Goal: Task Accomplishment & Management: Use online tool/utility

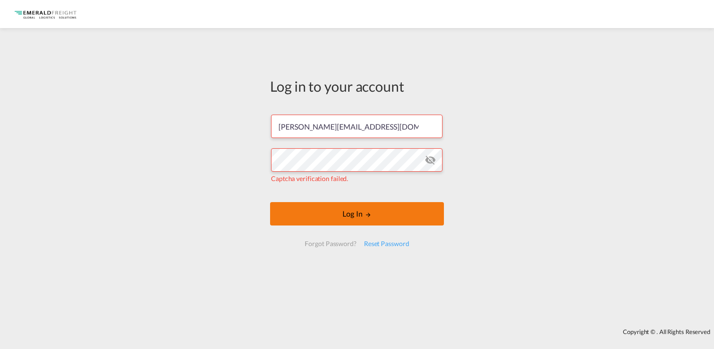
click at [374, 215] on button "Log In" at bounding box center [357, 213] width 174 height 23
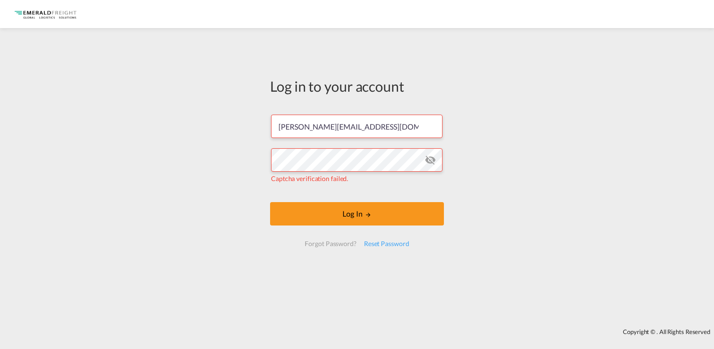
click at [435, 156] on md-icon "icon-eye-off" at bounding box center [430, 159] width 11 height 11
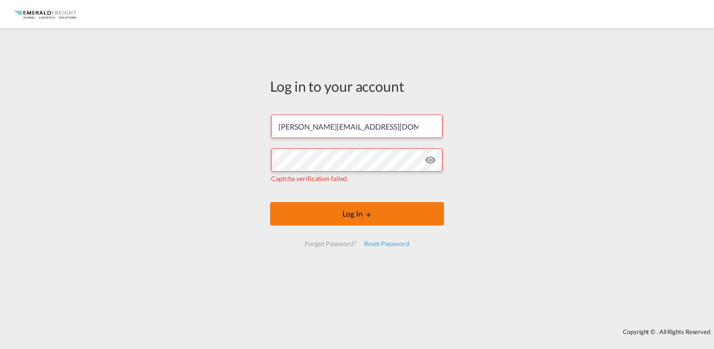
click at [353, 203] on button "Log In" at bounding box center [357, 213] width 174 height 23
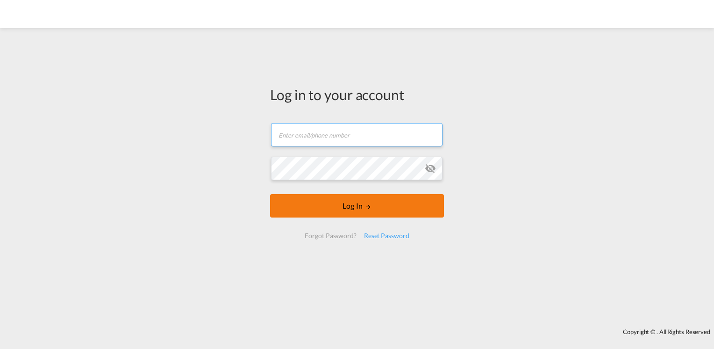
type input "[PERSON_NAME][EMAIL_ADDRESS][DOMAIN_NAME]"
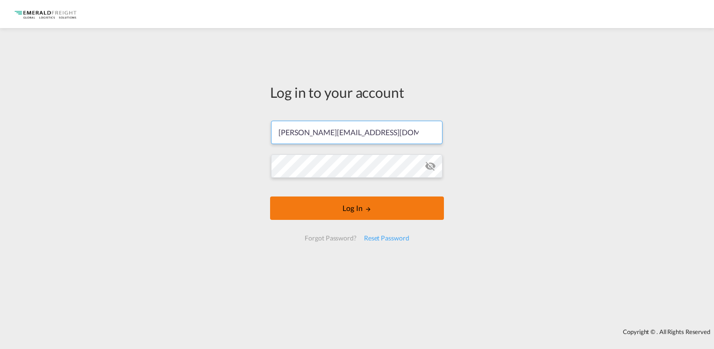
click at [368, 198] on button "Log In" at bounding box center [357, 207] width 174 height 23
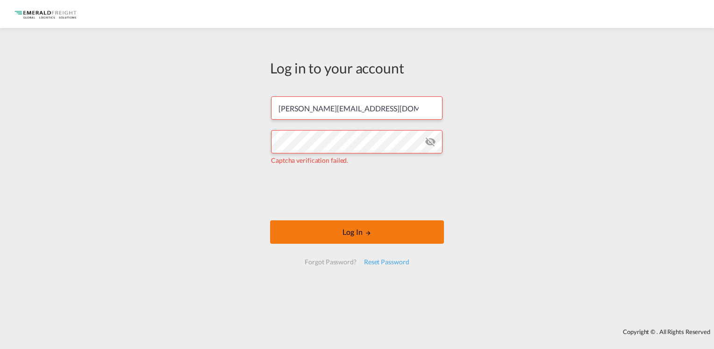
click at [367, 233] on md-icon "LOGIN" at bounding box center [368, 233] width 7 height 7
click at [360, 231] on button "Log In" at bounding box center [357, 231] width 174 height 23
